Goal: Task Accomplishment & Management: Manage account settings

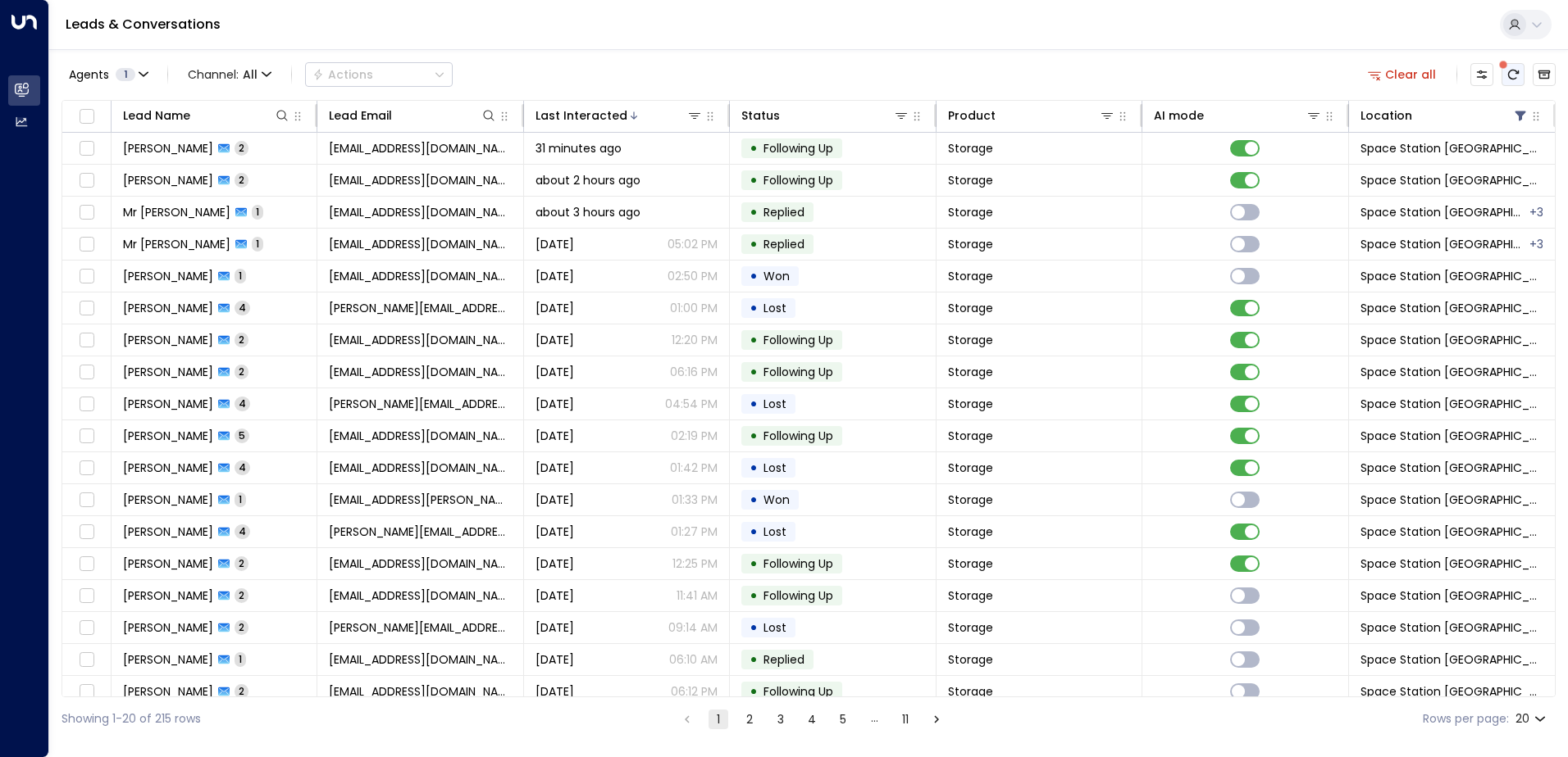
click at [1509, 73] on icon "There are new threads available. Refresh the grid to view the latest updates." at bounding box center [1514, 74] width 11 height 10
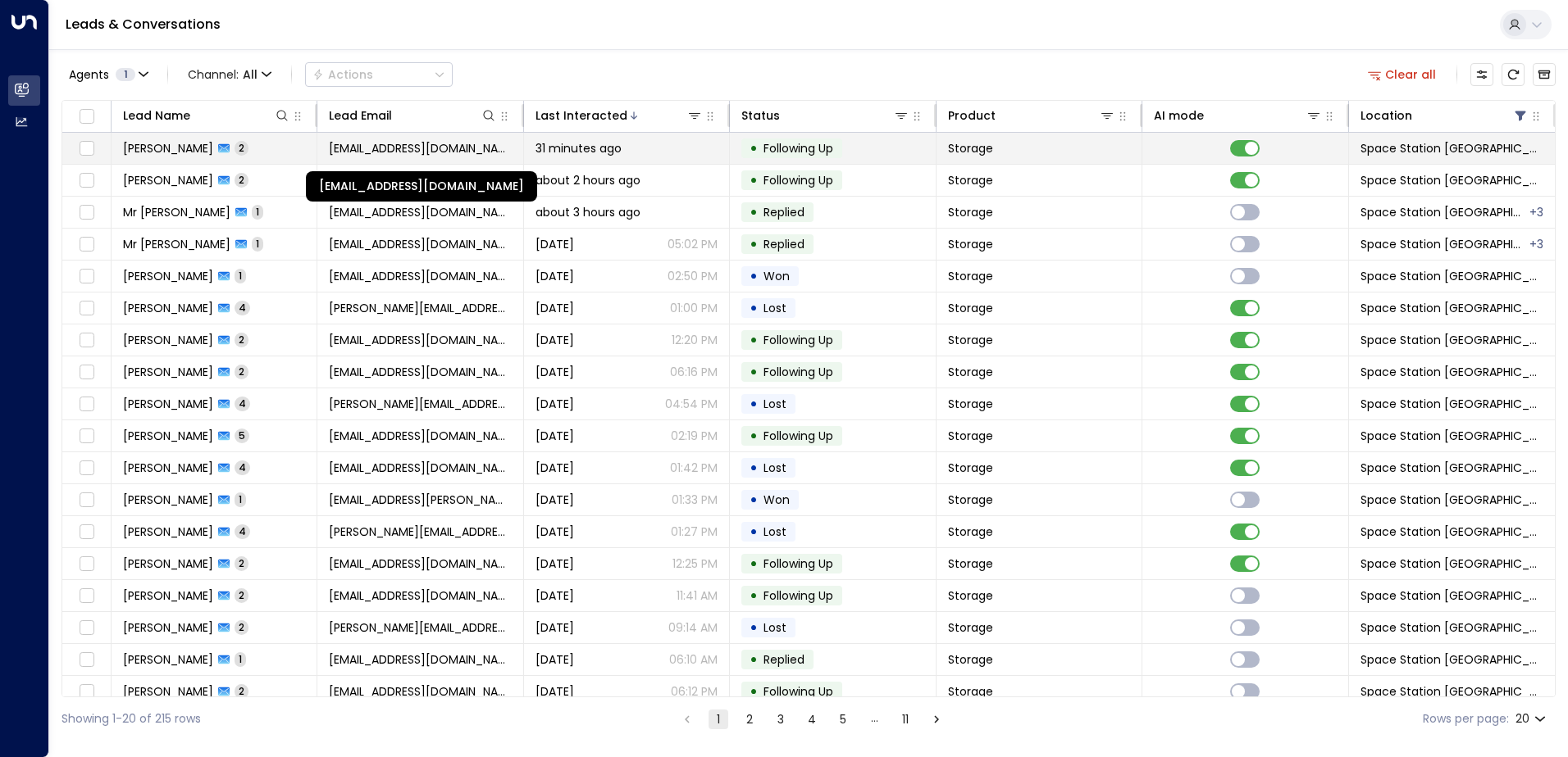
click at [436, 142] on span "[EMAIL_ADDRESS][DOMAIN_NAME]" at bounding box center [420, 148] width 182 height 16
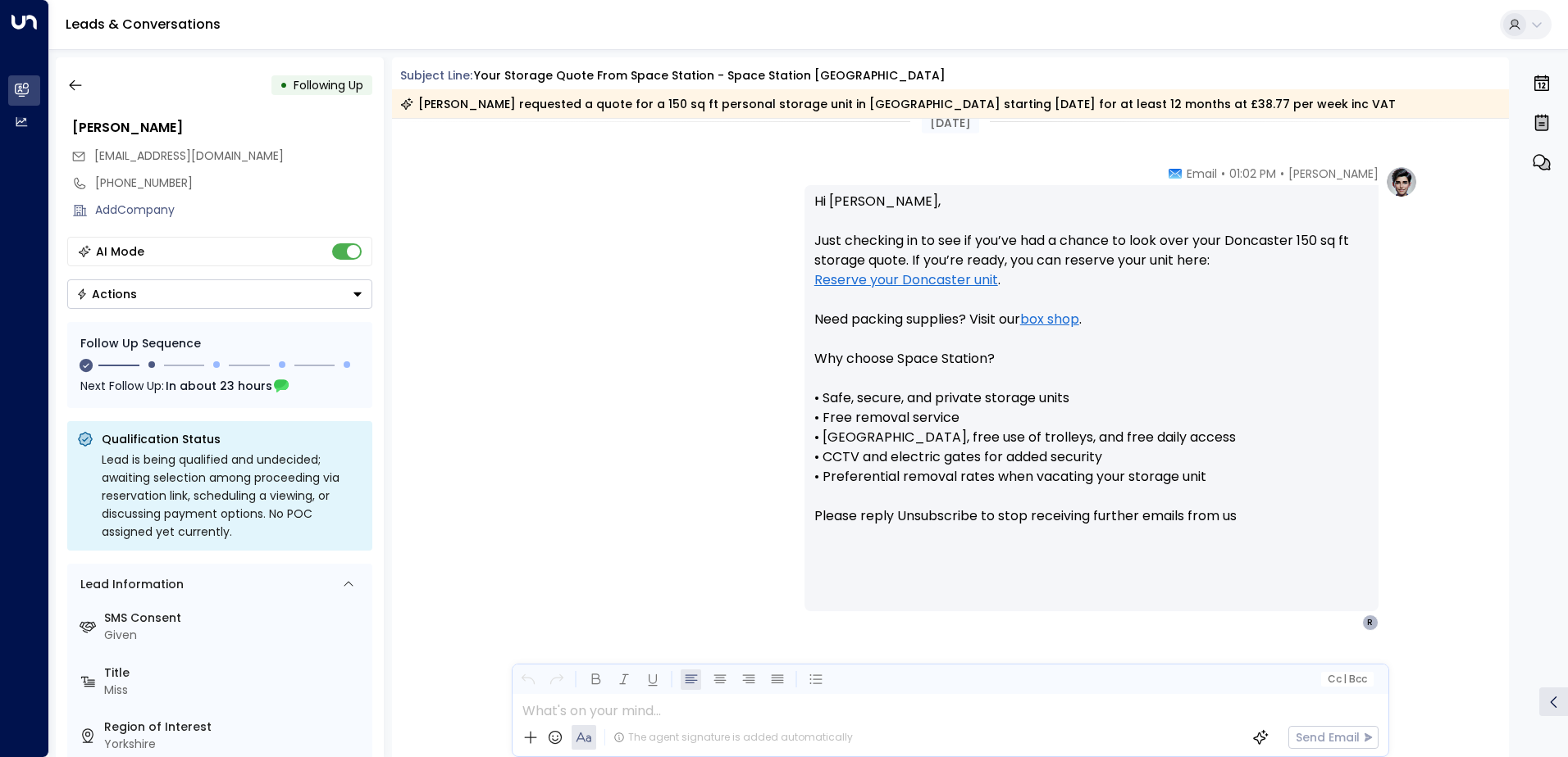
scroll to position [1311, 0]
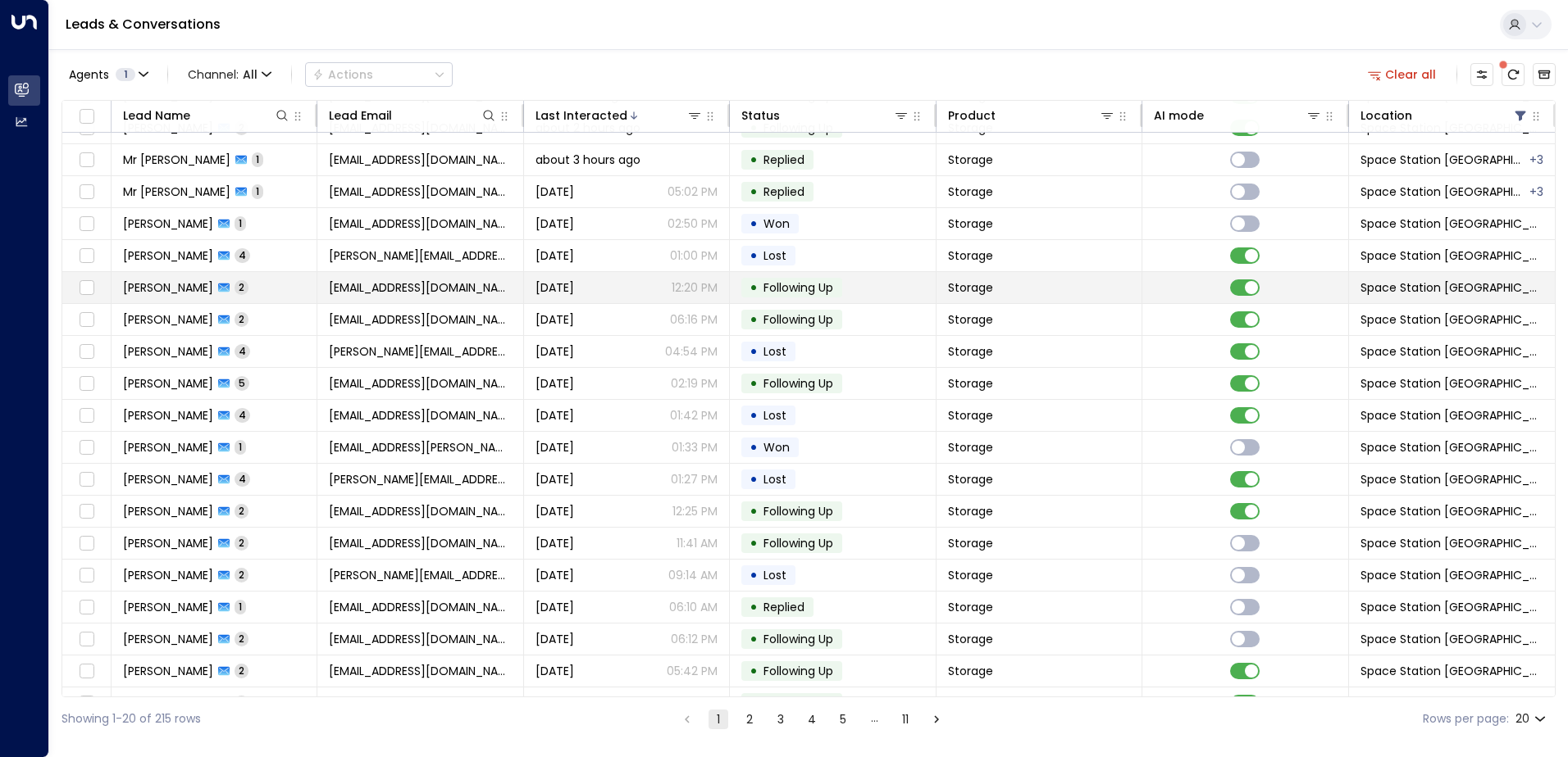
scroll to position [80, 0]
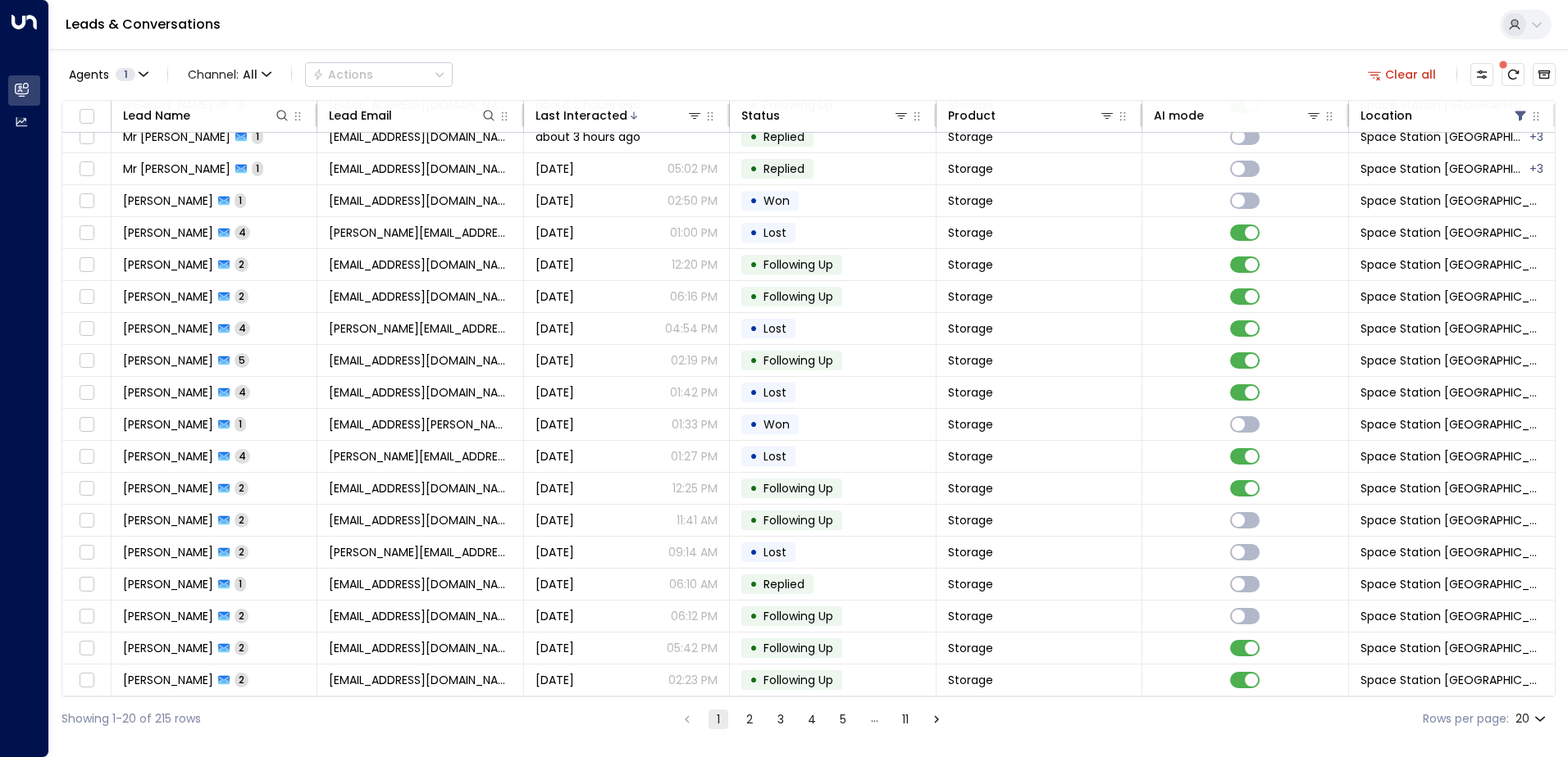
click at [751, 718] on button "2" at bounding box center [749, 720] width 20 height 20
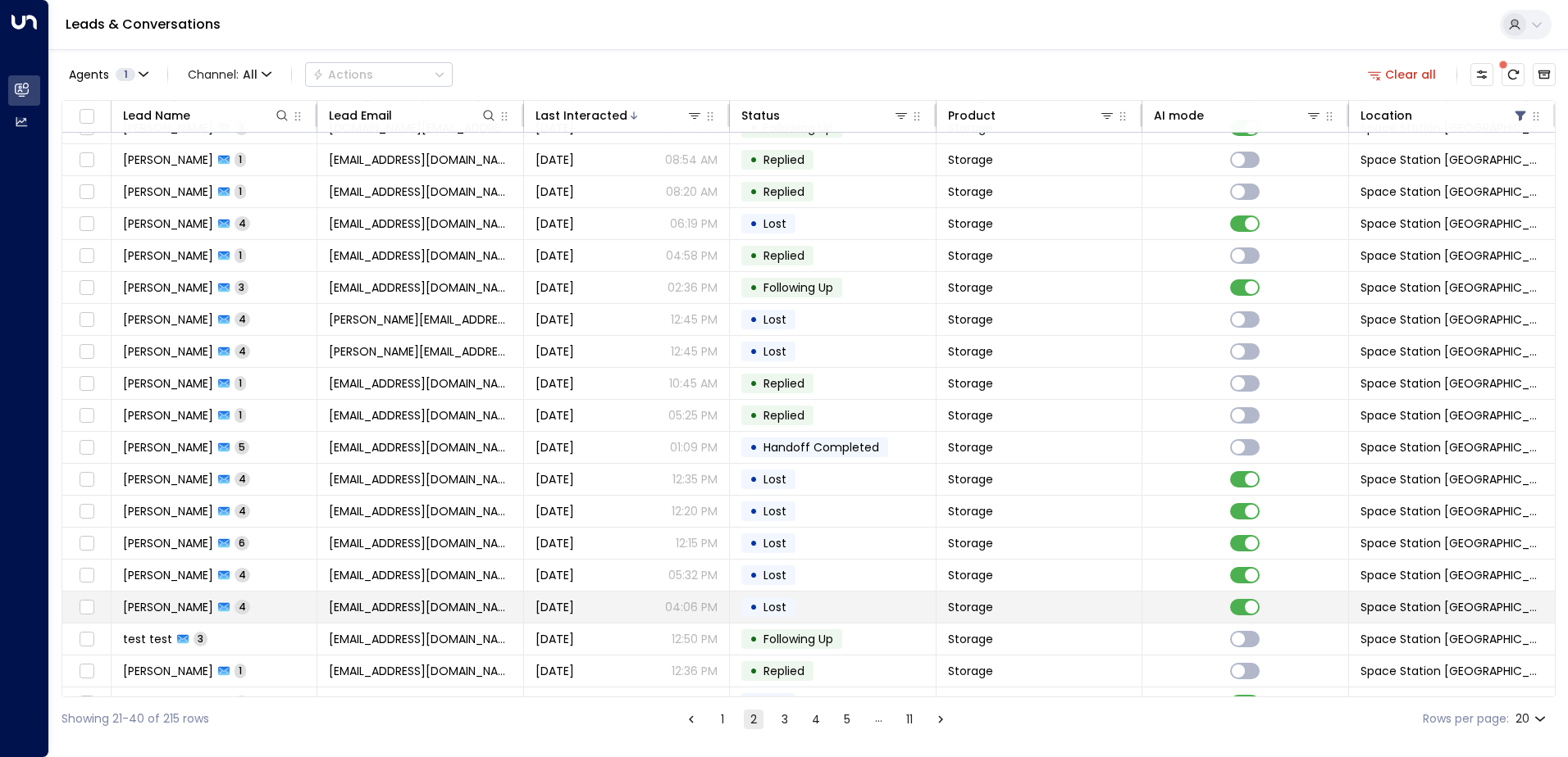
scroll to position [80, 0]
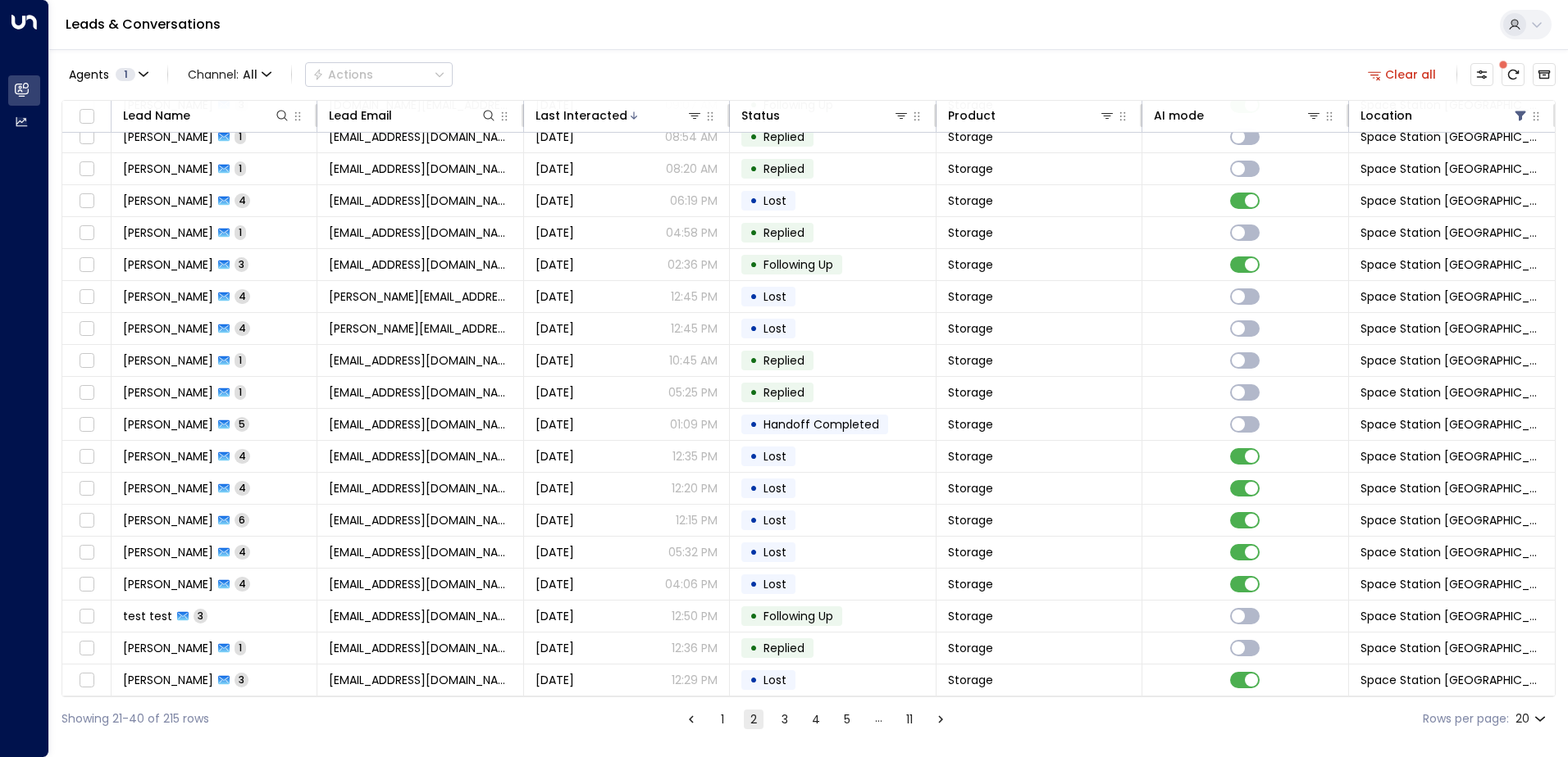
click at [788, 717] on button "3" at bounding box center [785, 720] width 20 height 20
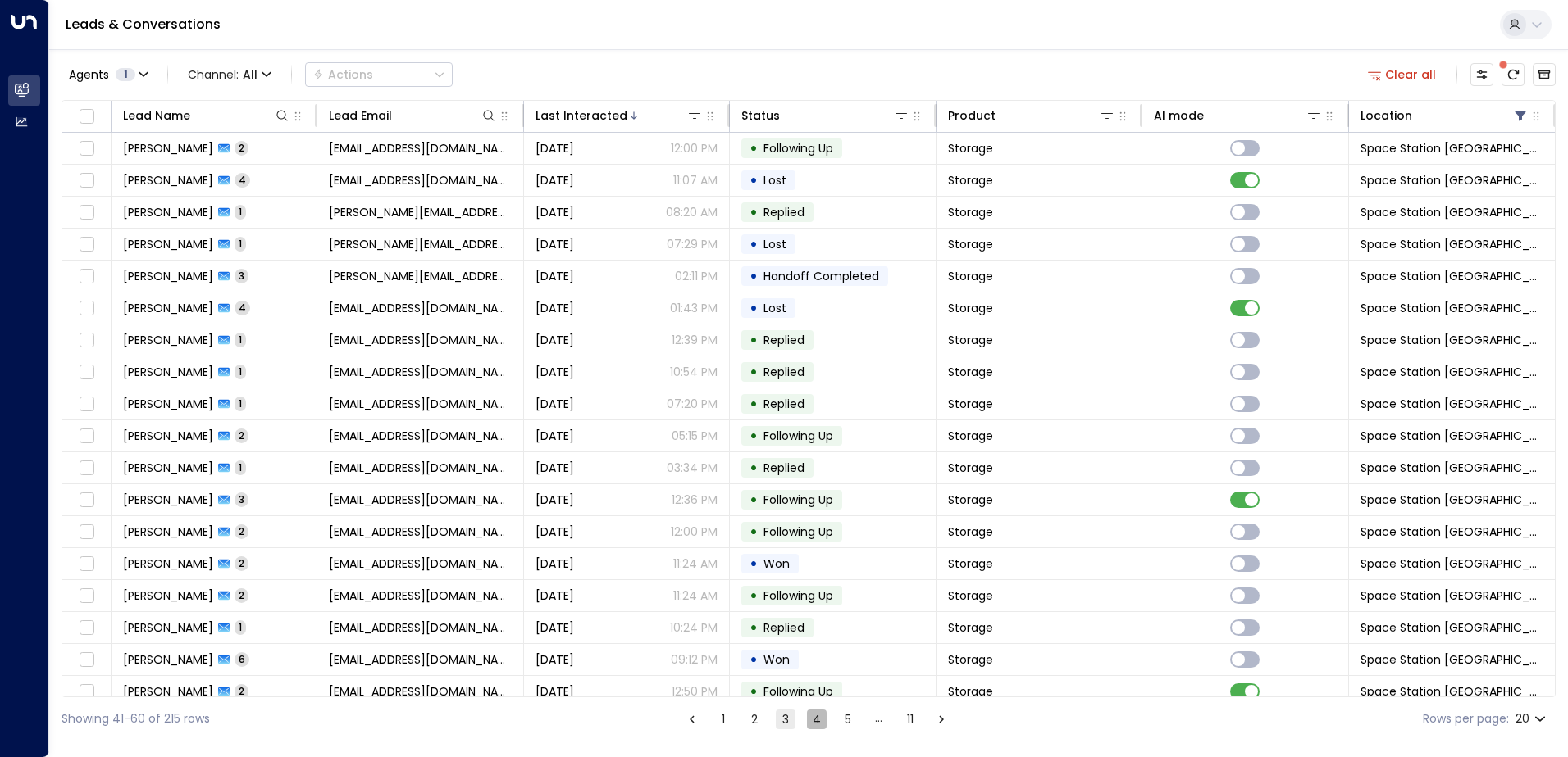
click at [815, 721] on button "4" at bounding box center [817, 720] width 20 height 20
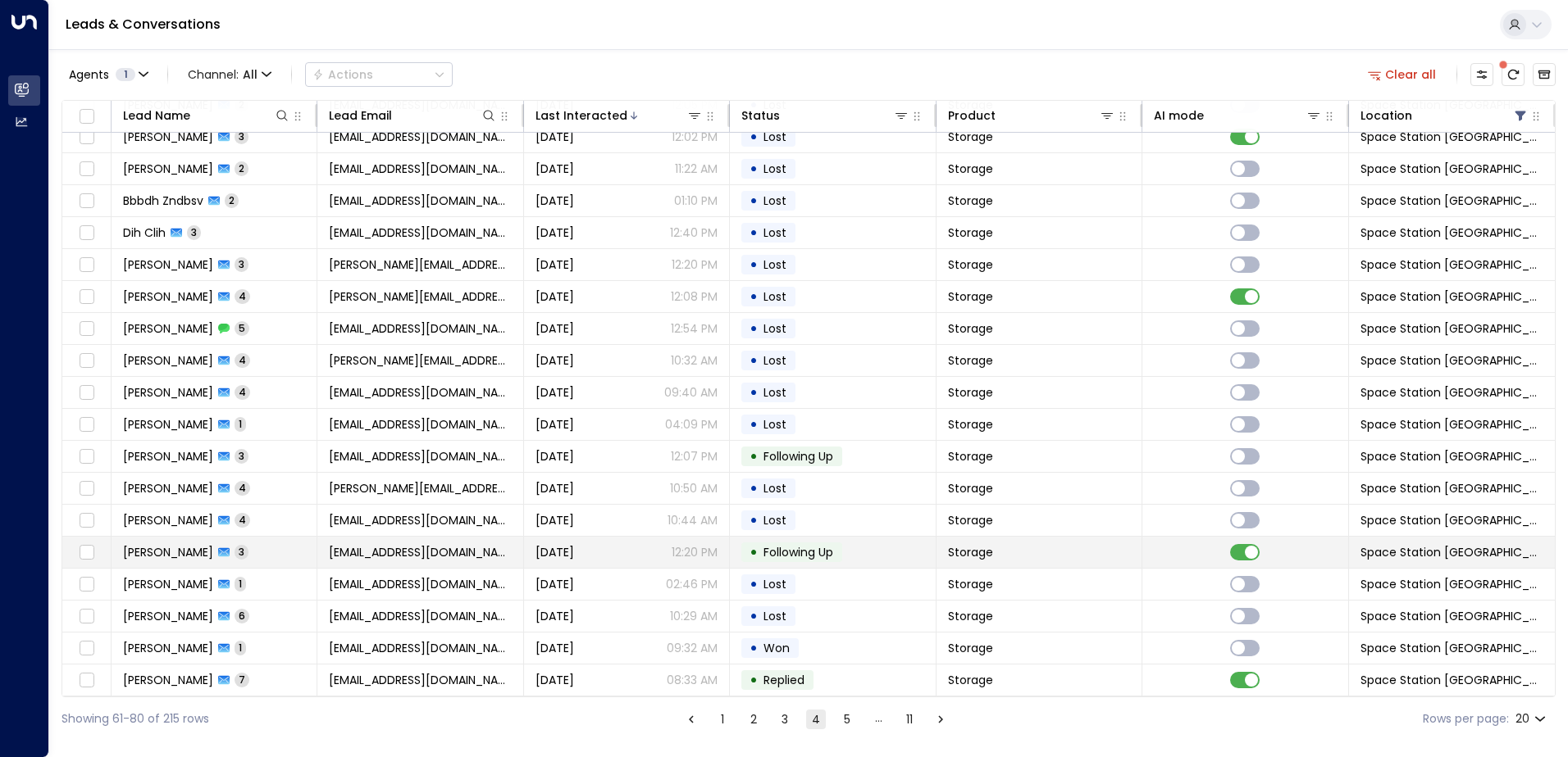
scroll to position [80, 0]
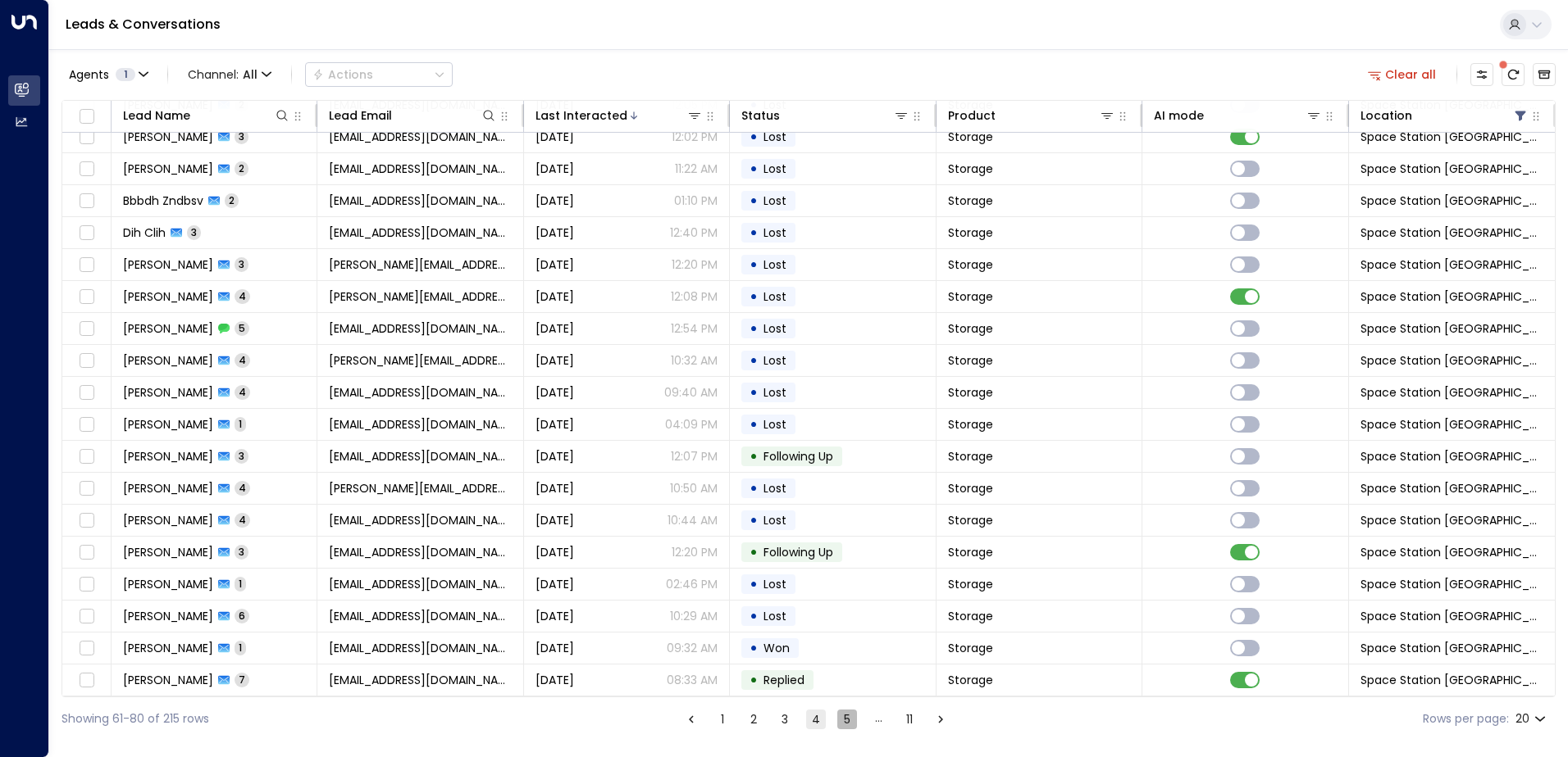
click at [843, 723] on button "5" at bounding box center [847, 720] width 20 height 20
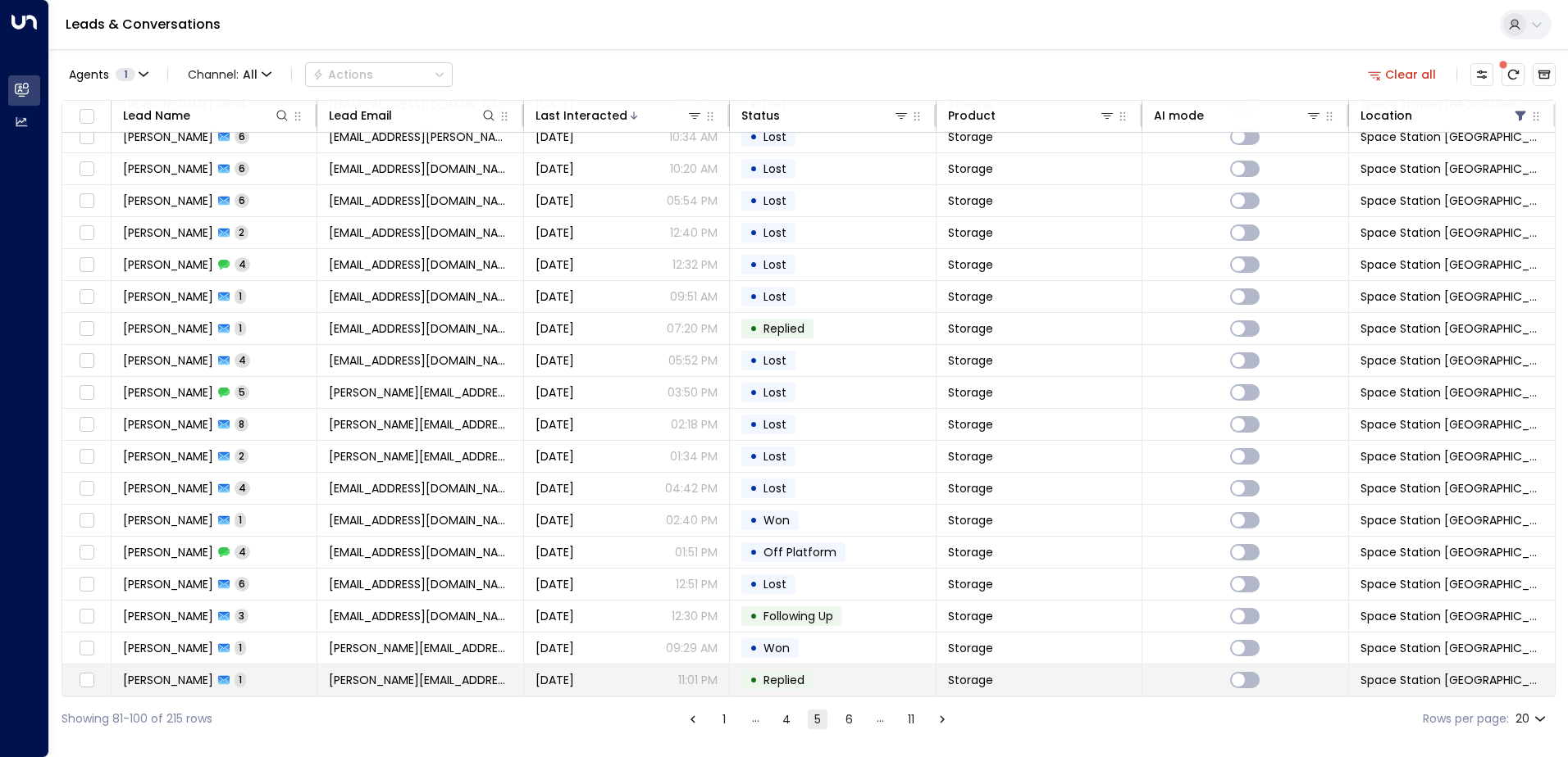
scroll to position [80, 0]
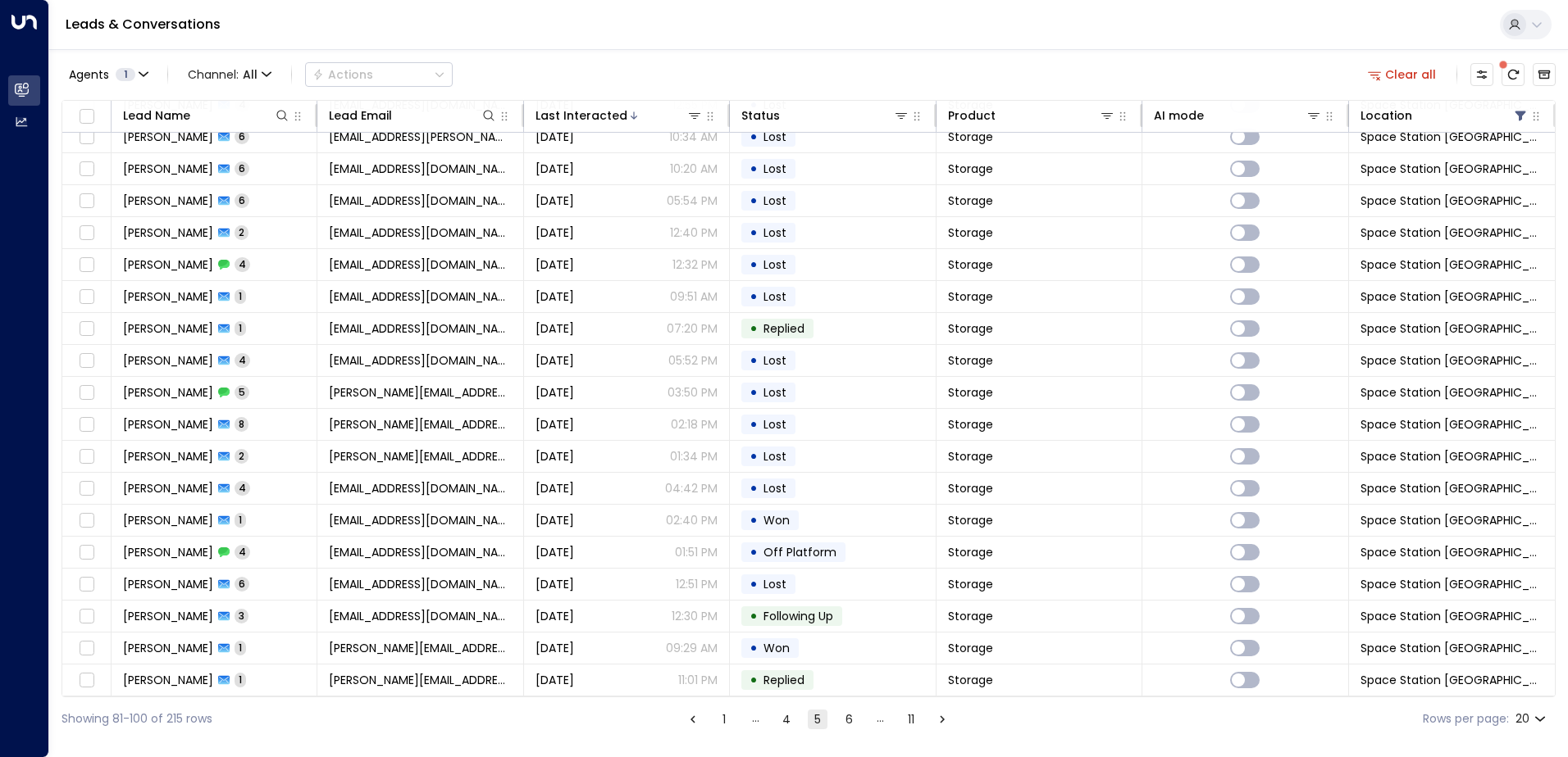
click at [796, 721] on button "4" at bounding box center [787, 720] width 20 height 20
